Goal: Navigation & Orientation: Understand site structure

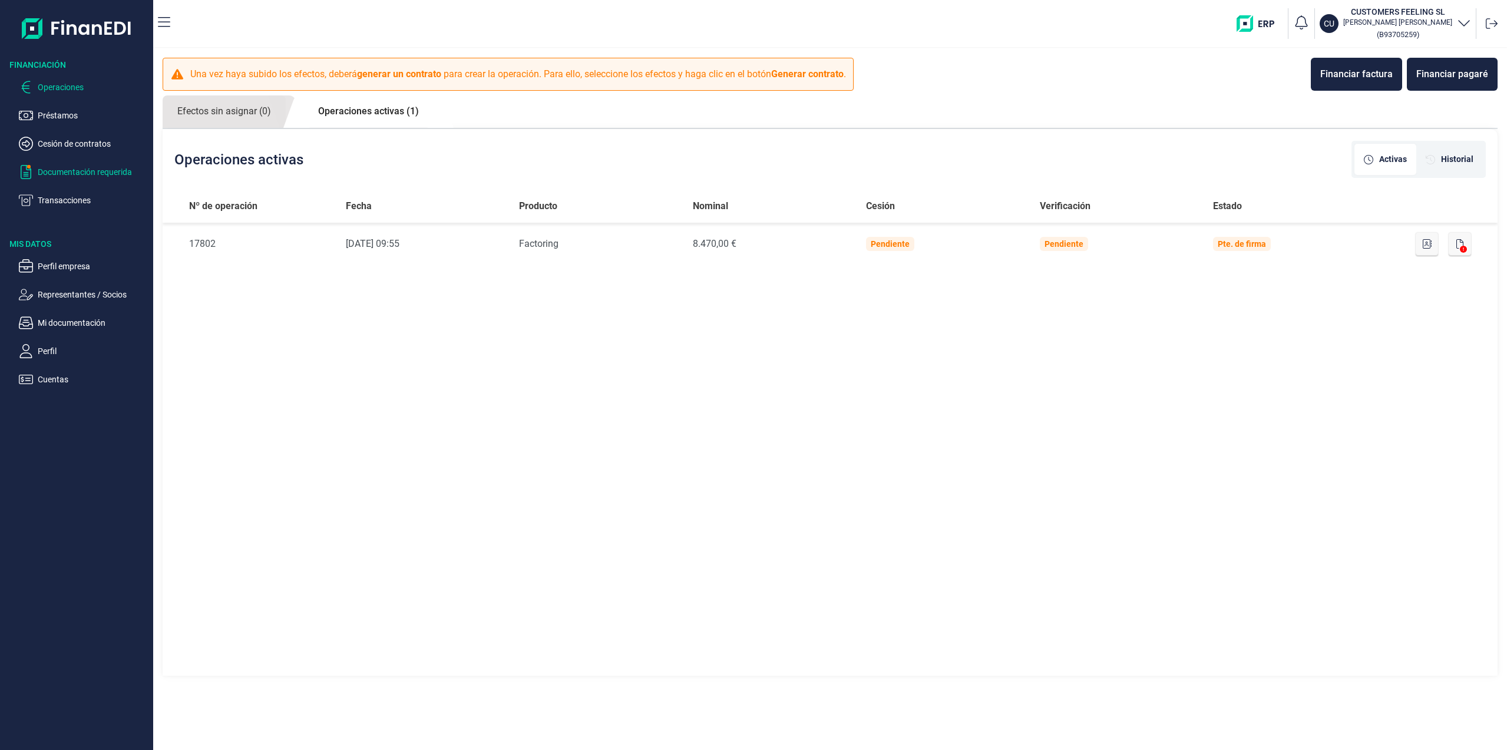
click at [112, 167] on p "Documentación requerida" at bounding box center [93, 172] width 111 height 14
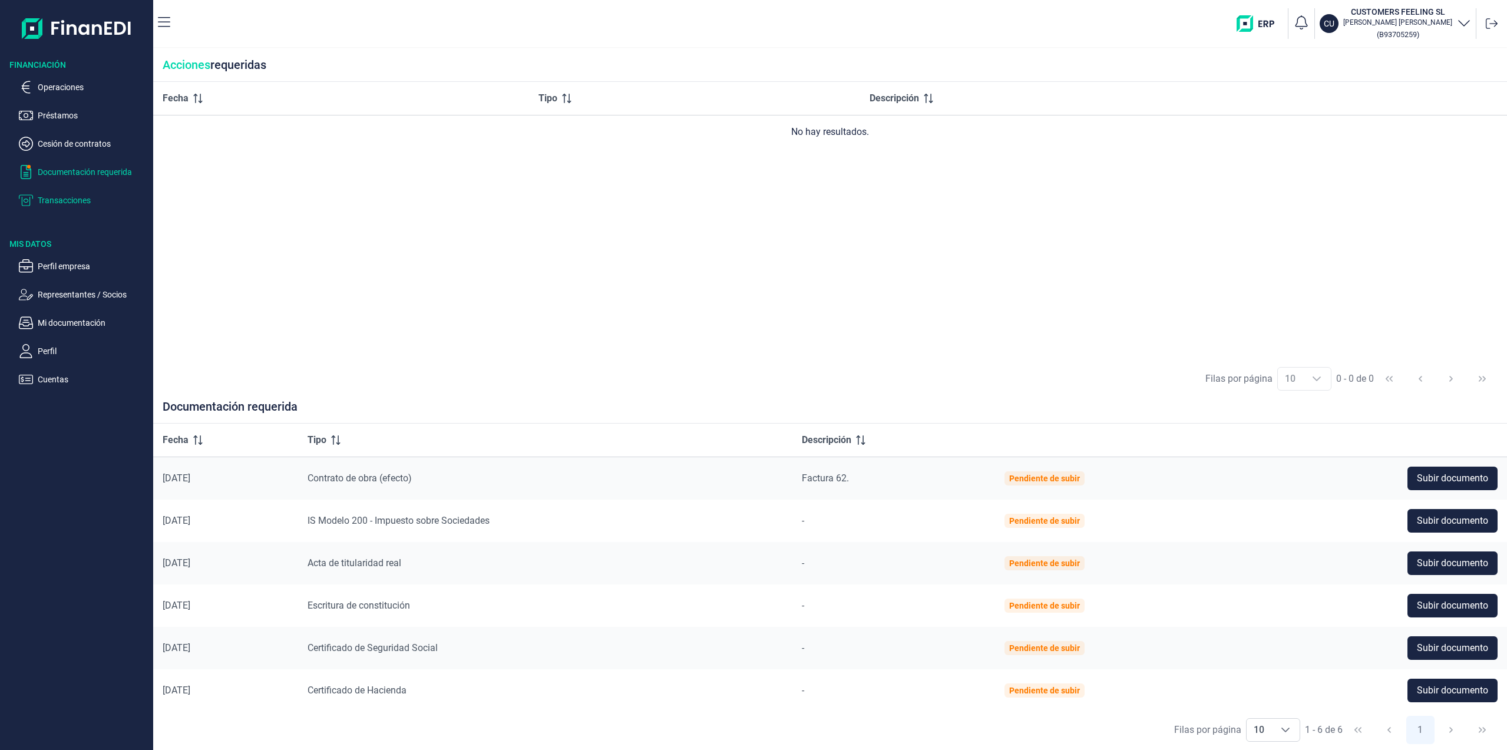
click at [81, 197] on p "Transacciones" at bounding box center [93, 200] width 111 height 14
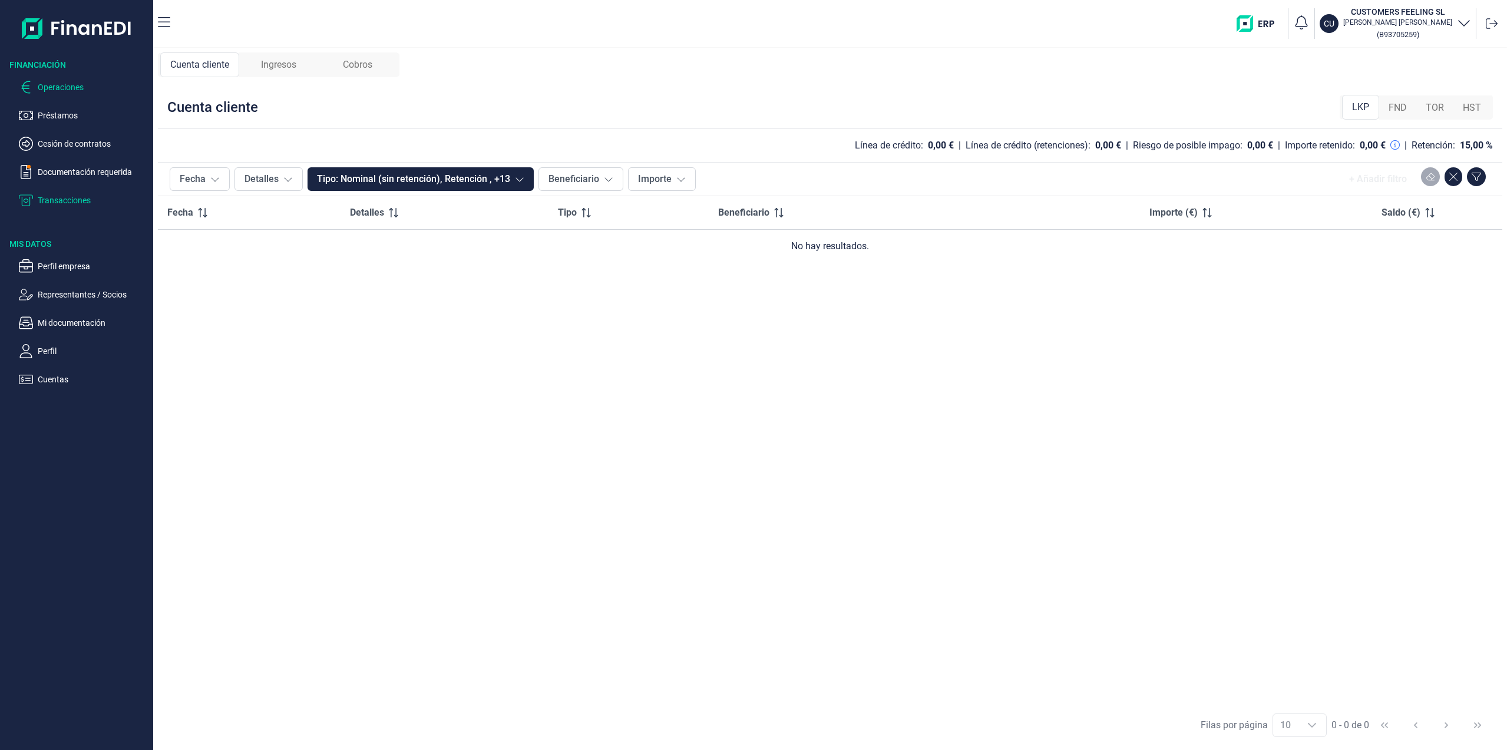
click at [76, 88] on p "Operaciones" at bounding box center [93, 87] width 111 height 14
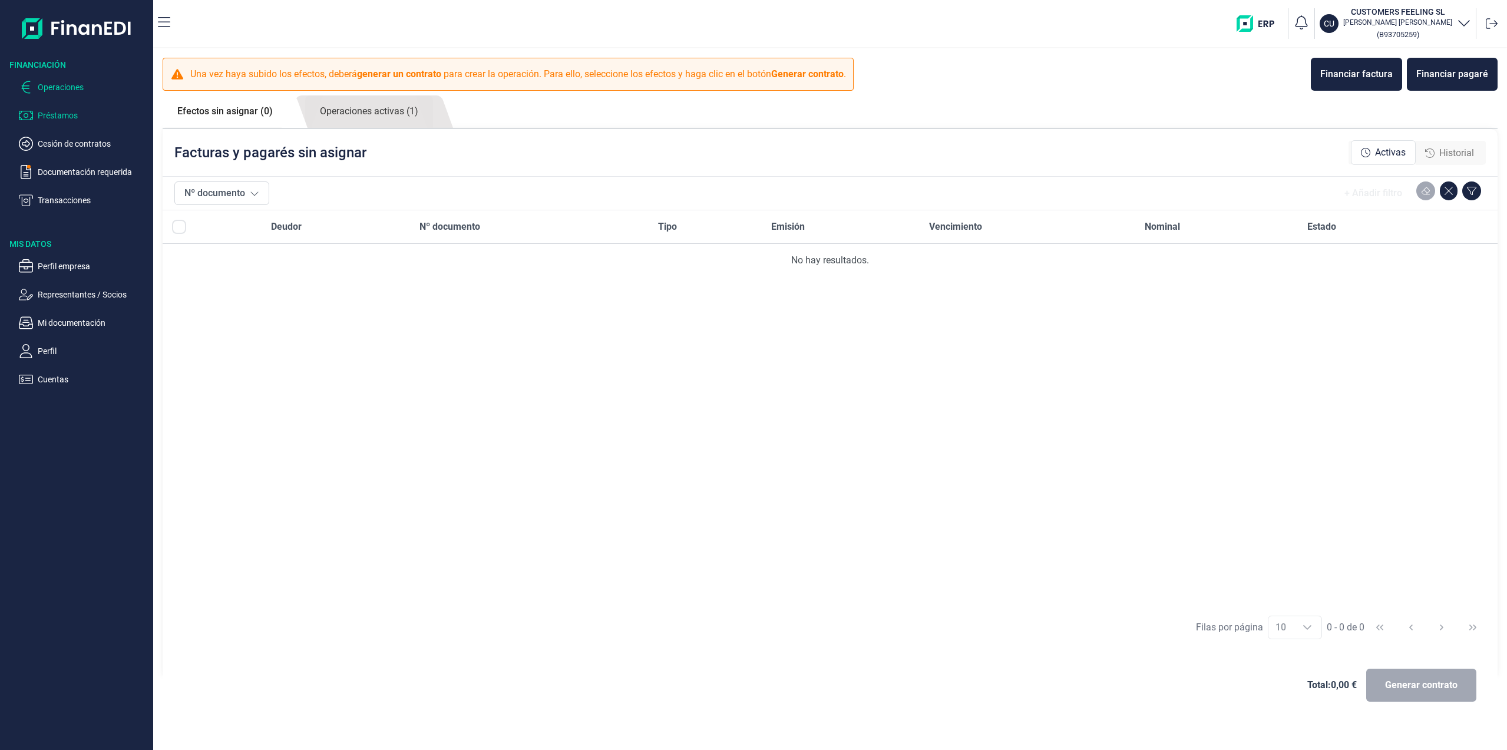
click at [75, 112] on p "Préstamos" at bounding box center [93, 115] width 111 height 14
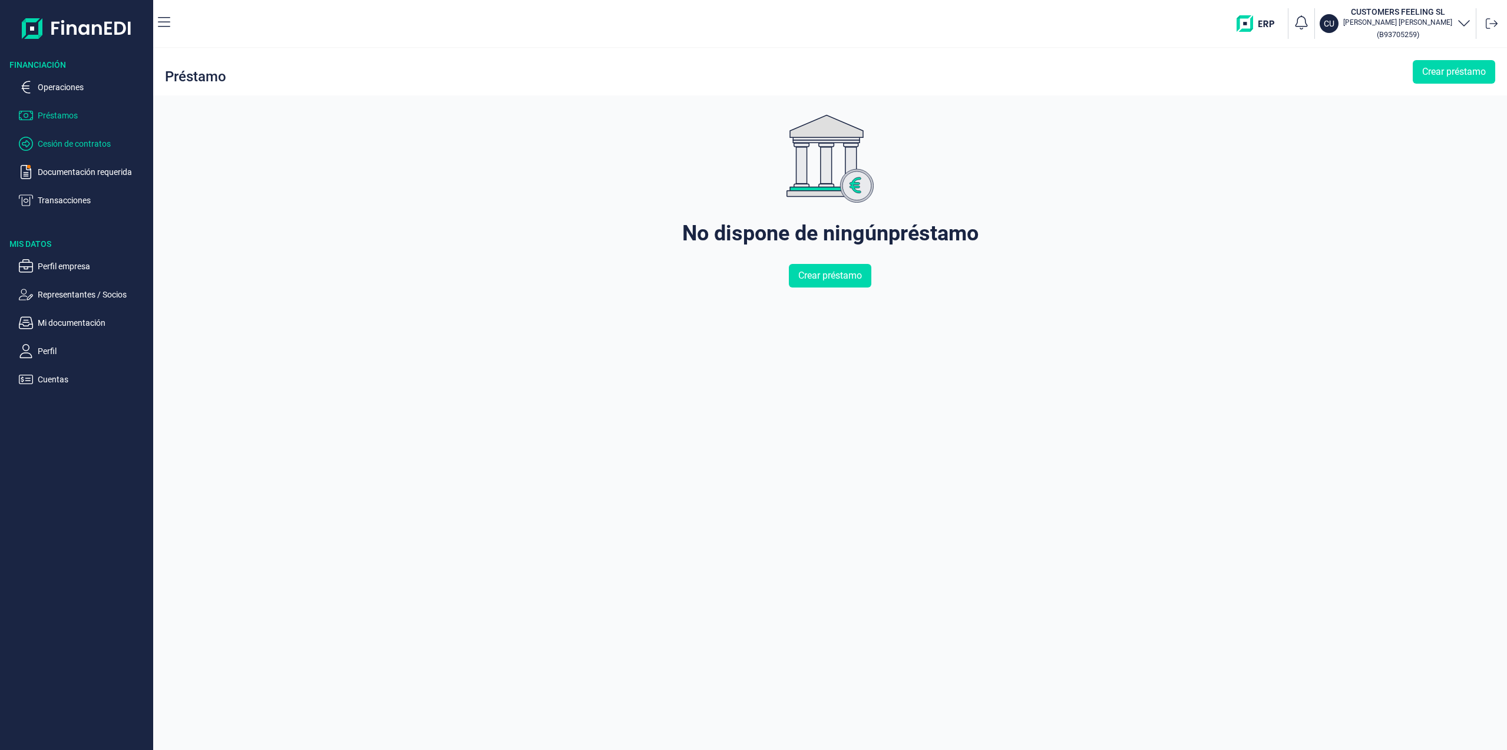
click at [71, 147] on p "Cesión de contratos" at bounding box center [93, 144] width 111 height 14
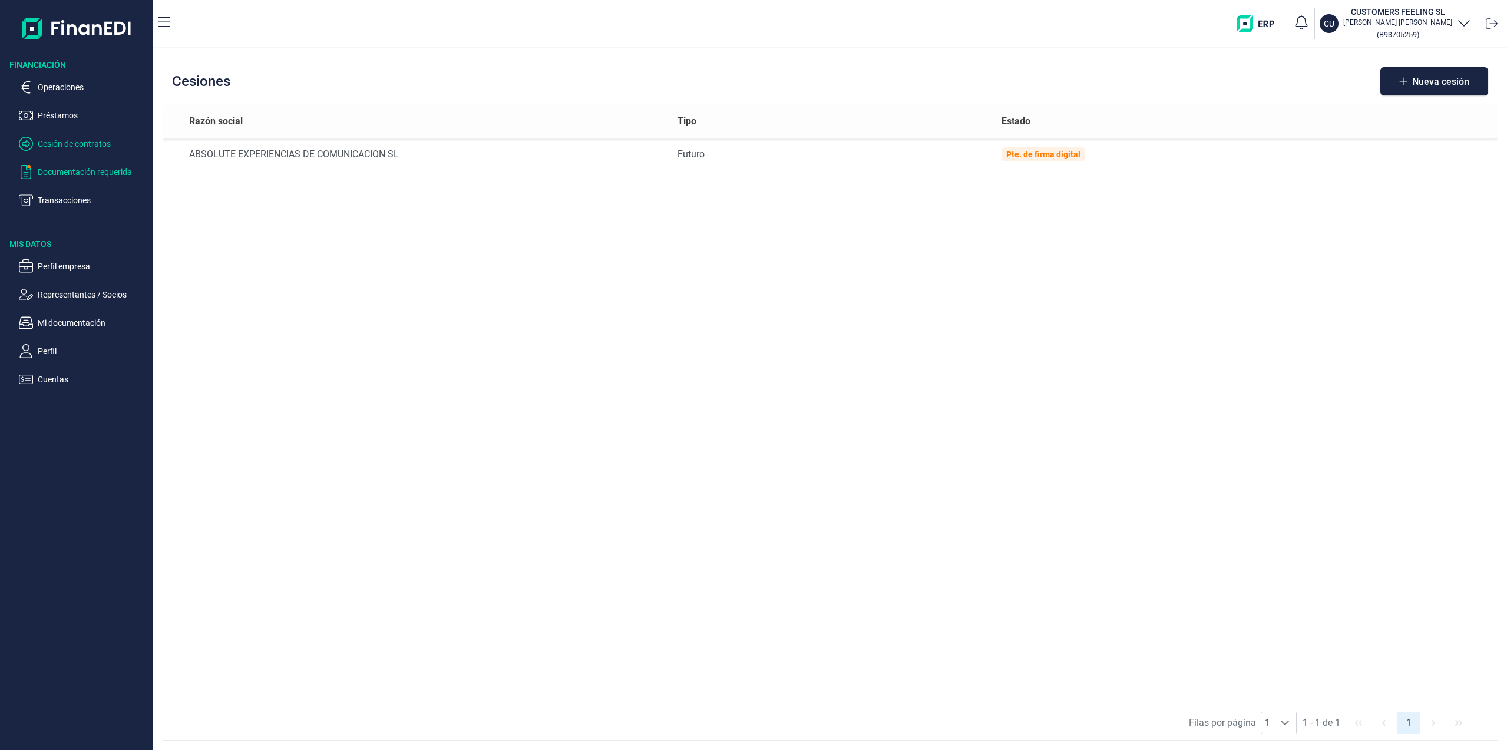
click at [112, 171] on p "Documentación requerida" at bounding box center [93, 172] width 111 height 14
